Goal: Transaction & Acquisition: Purchase product/service

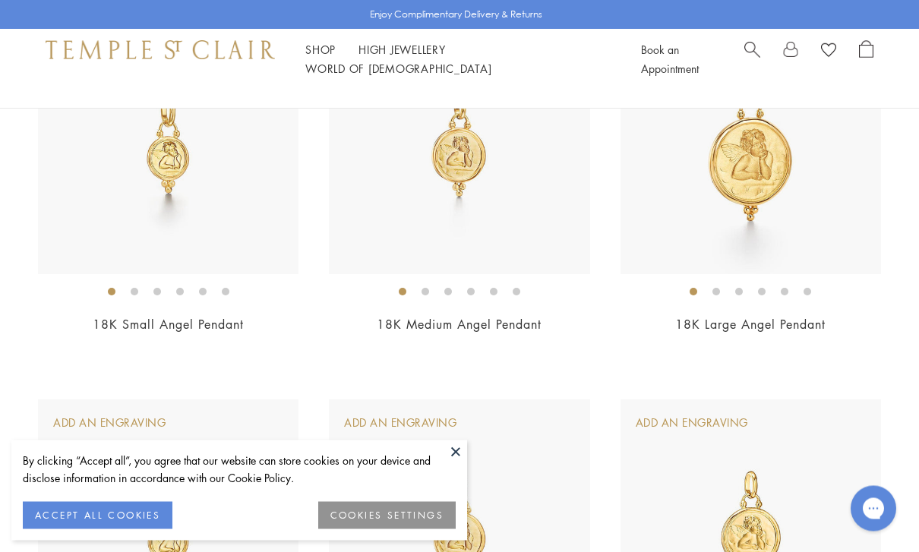
scroll to position [265, 0]
click at [449, 463] on button at bounding box center [455, 452] width 23 height 23
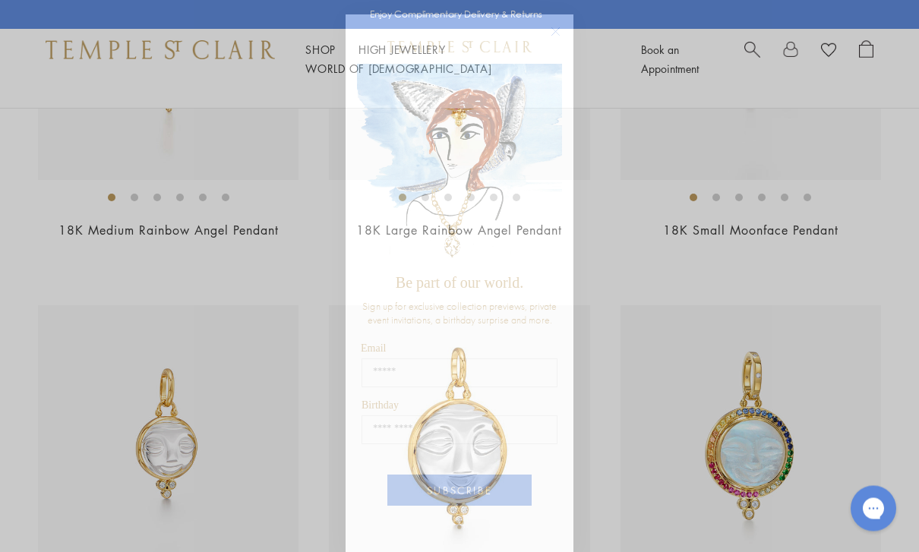
click at [554, 39] on circle "Close dialog" at bounding box center [556, 33] width 18 height 18
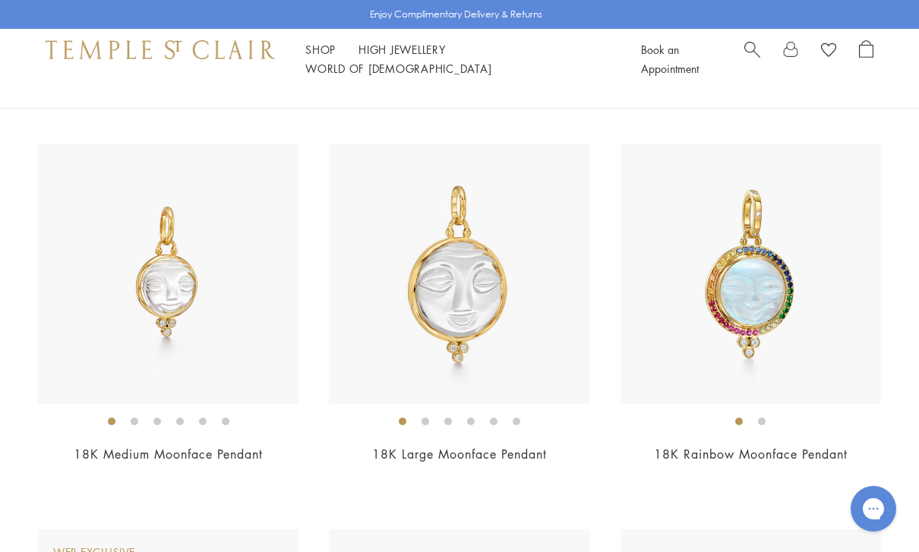
scroll to position [2064, 0]
click at [376, 336] on img at bounding box center [459, 274] width 261 height 261
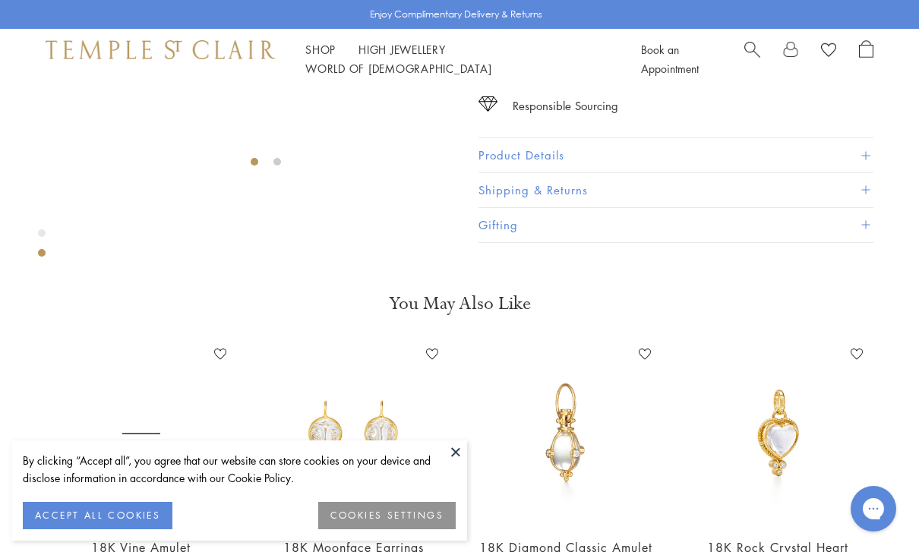
scroll to position [90, 0]
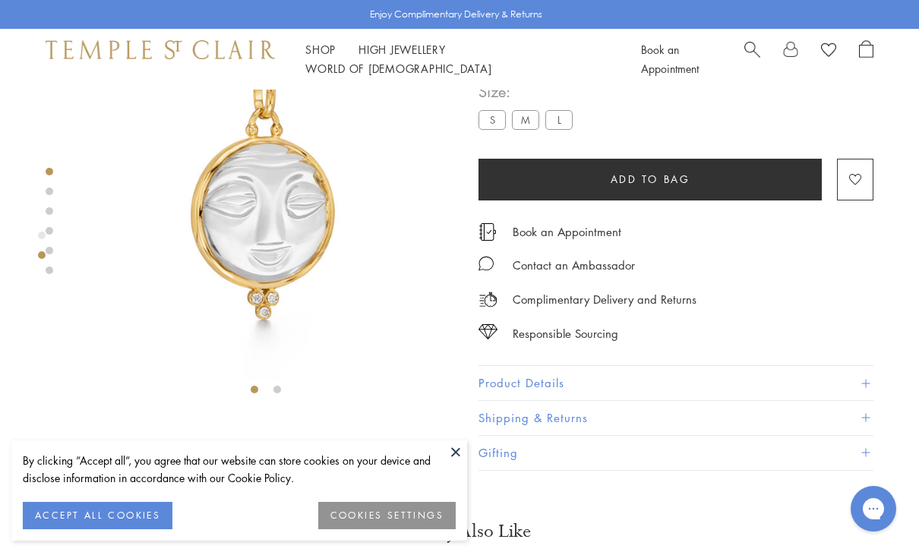
click at [281, 393] on li at bounding box center [277, 390] width 8 height 8
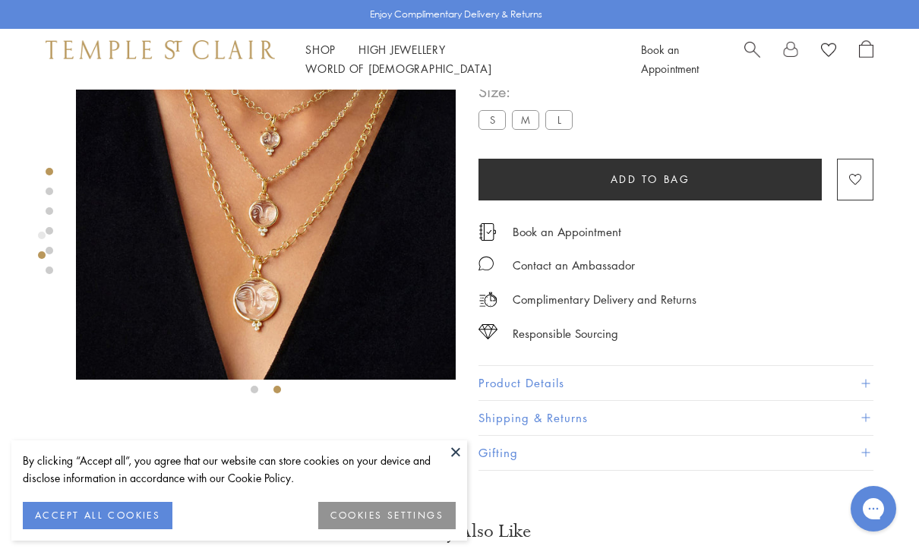
click at [461, 451] on button at bounding box center [455, 452] width 23 height 23
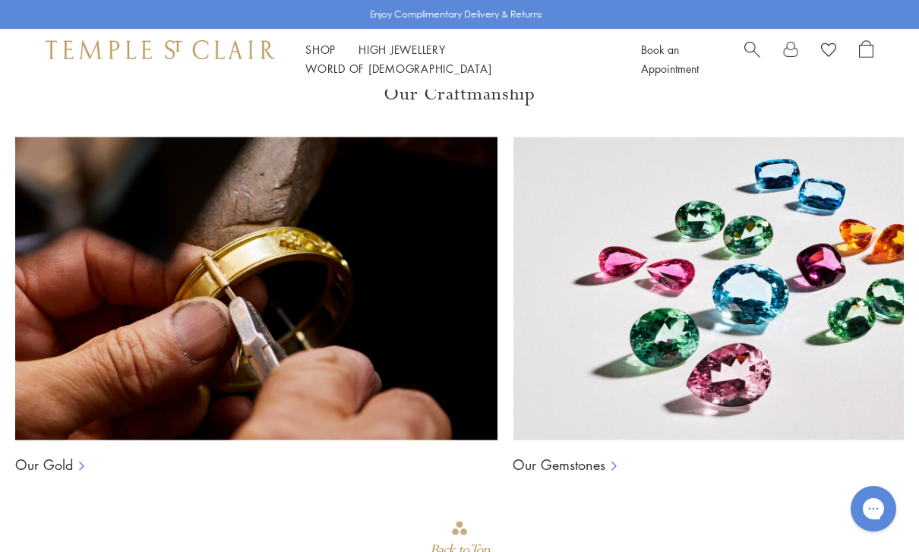
scroll to position [889, 0]
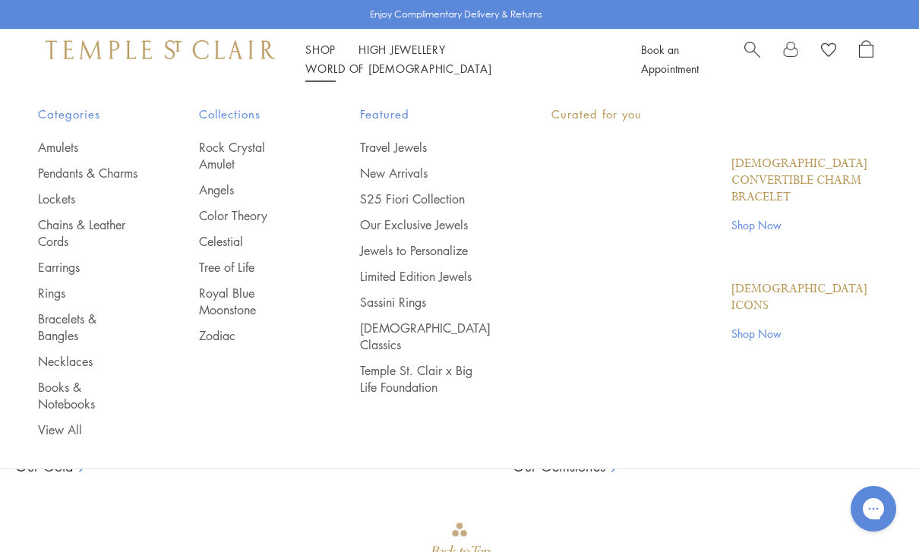
click at [327, 57] on link "Shop Shop" at bounding box center [320, 49] width 30 height 15
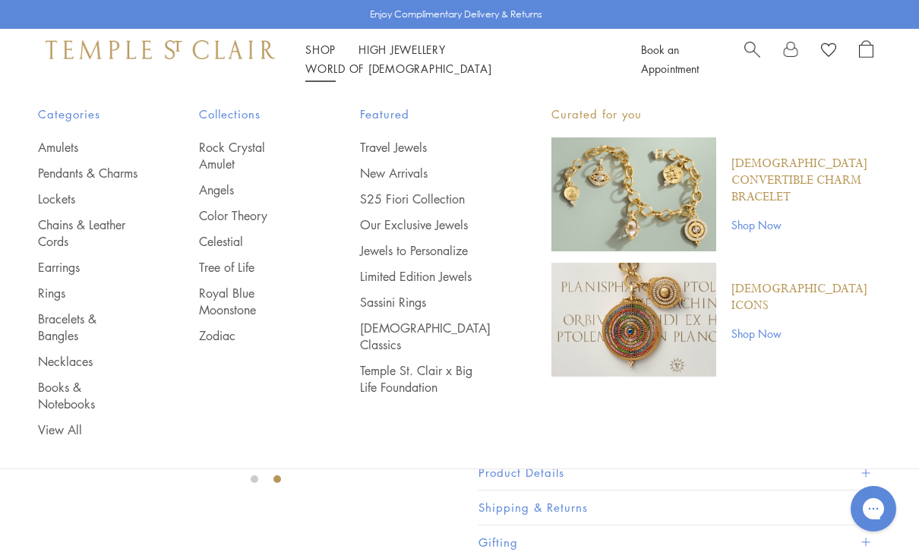
click at [52, 227] on link "Chains & Leather Cords" at bounding box center [88, 232] width 100 height 33
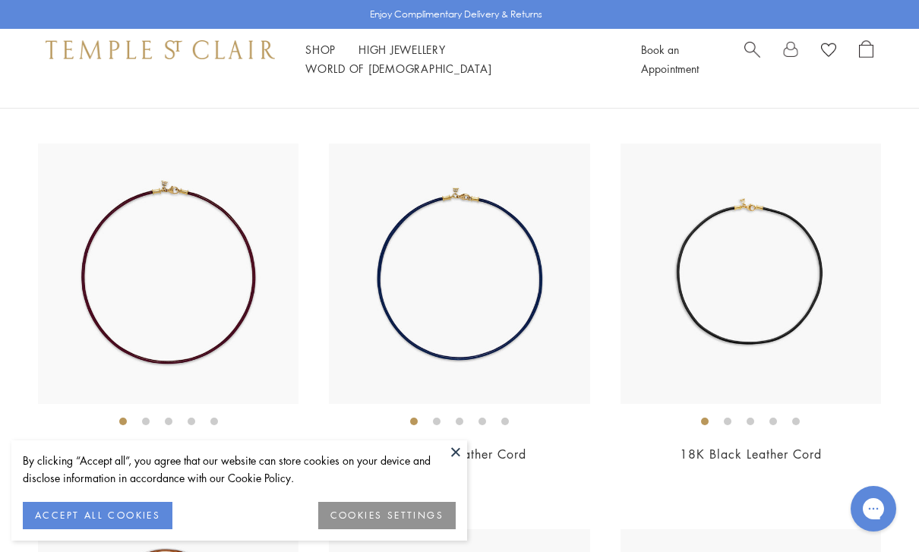
scroll to position [520, 0]
click at [665, 299] on img at bounding box center [751, 275] width 261 height 261
